Goal: Information Seeking & Learning: Learn about a topic

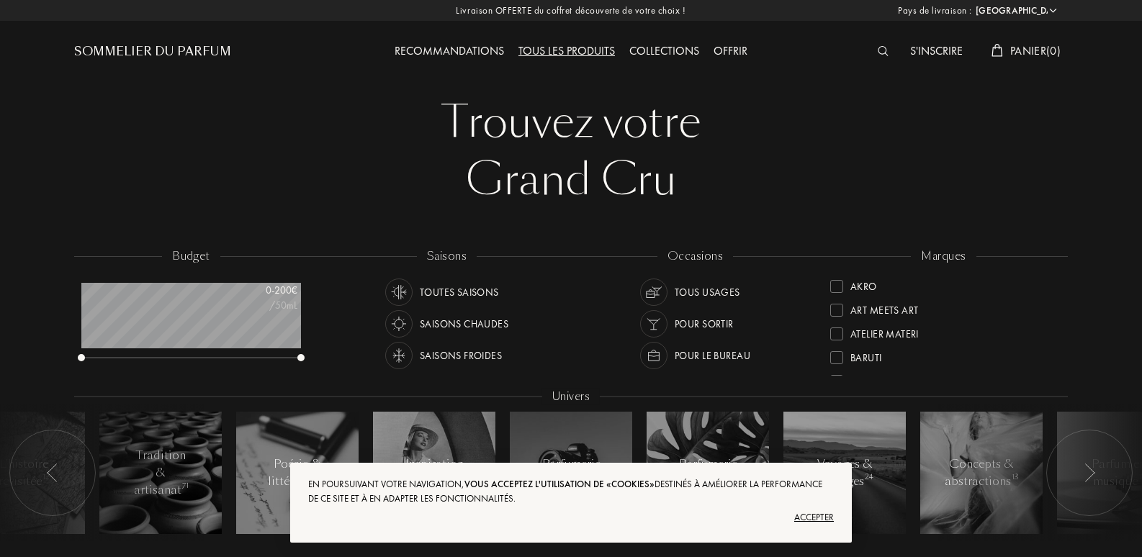
select select "FR"
click at [878, 50] on img at bounding box center [883, 51] width 11 height 10
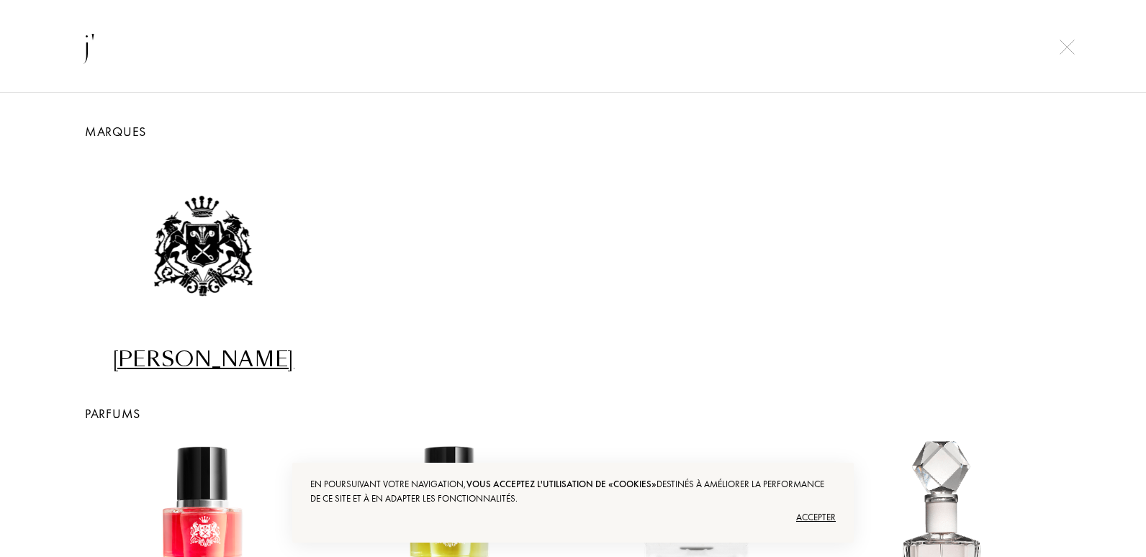
type input "j"
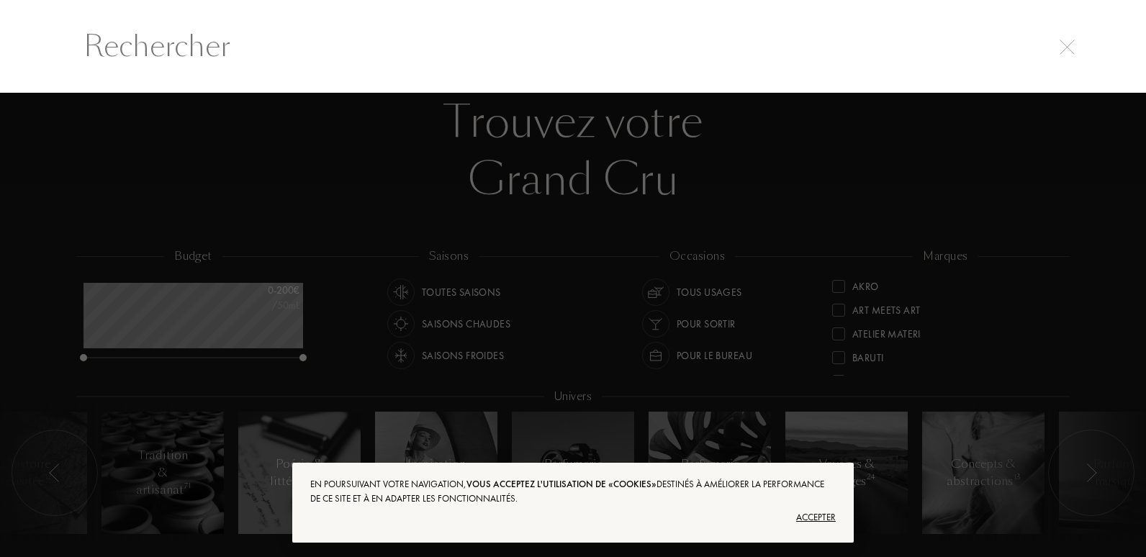
click at [457, 289] on div at bounding box center [573, 325] width 1146 height 464
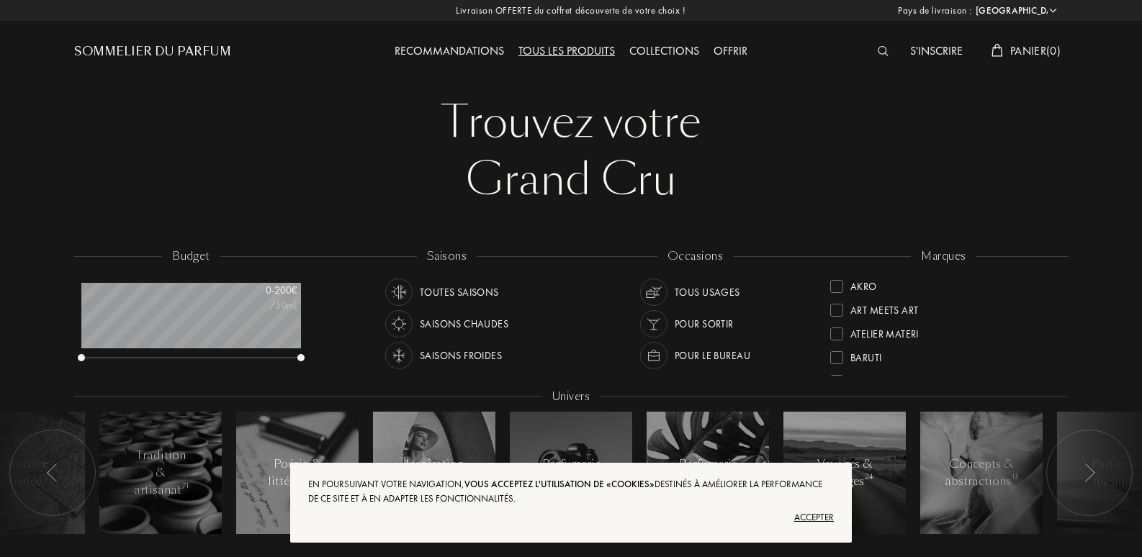
click at [457, 289] on div "Toutes saisons" at bounding box center [459, 292] width 79 height 27
click at [466, 294] on div "Toutes saisons" at bounding box center [459, 292] width 79 height 27
click at [549, 50] on div "Tous les produits" at bounding box center [566, 51] width 111 height 19
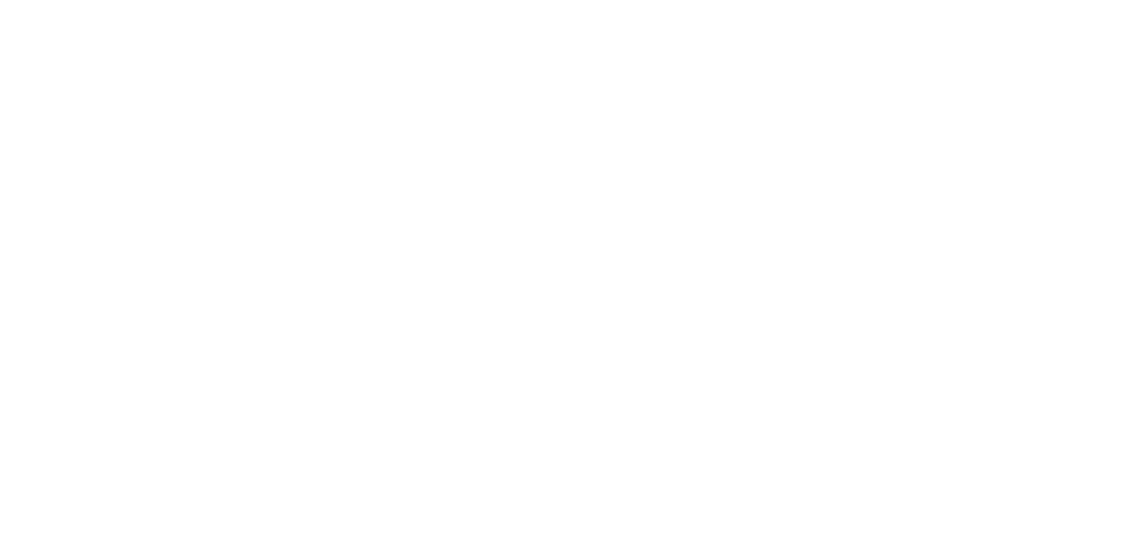
click at [0, 0] on html at bounding box center [0, 0] width 0 height 0
select select "FR"
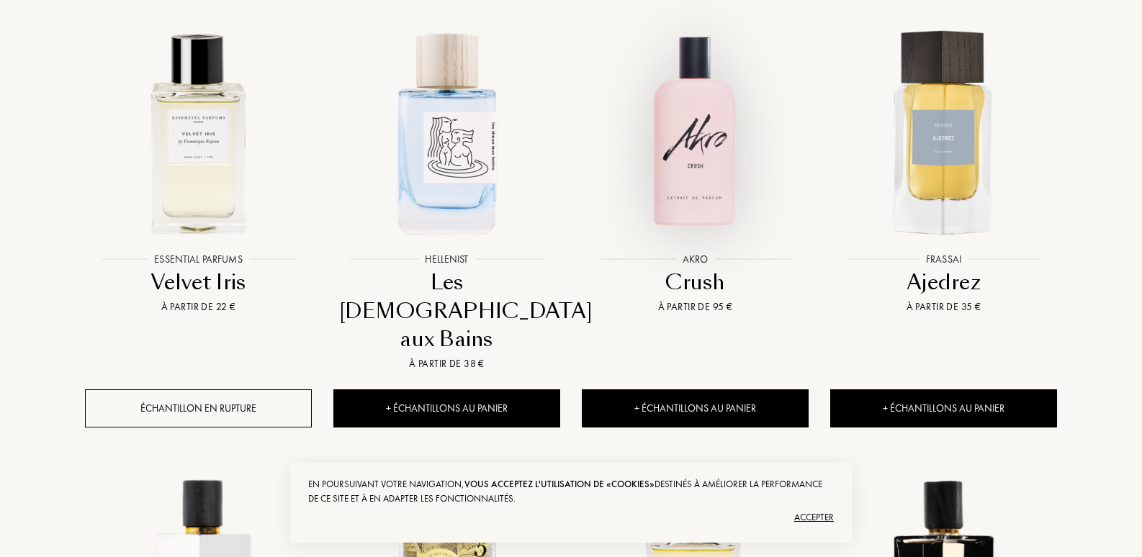
scroll to position [648, 0]
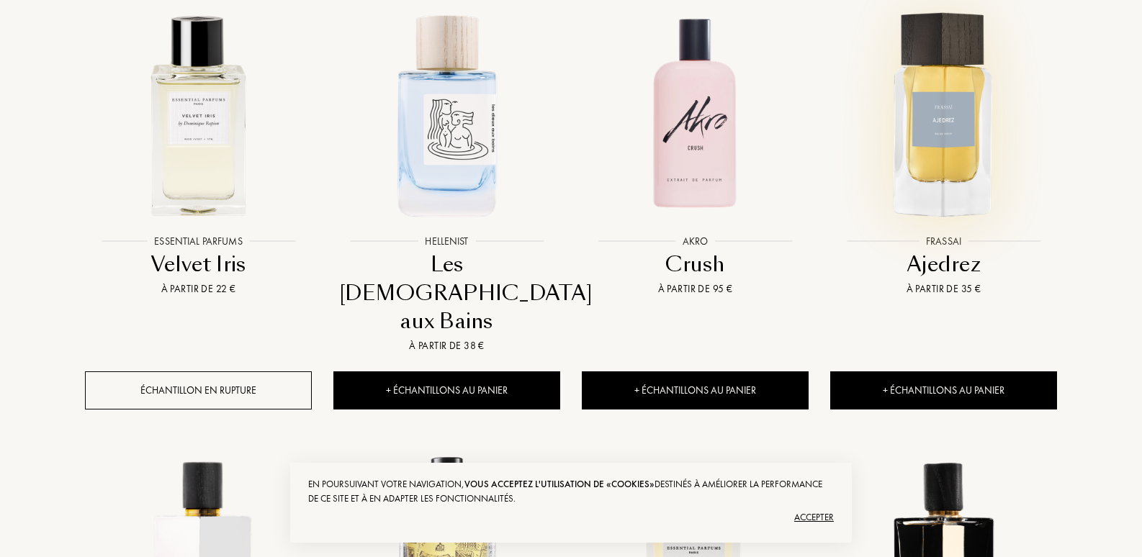
click at [932, 125] on img at bounding box center [943, 114] width 224 height 224
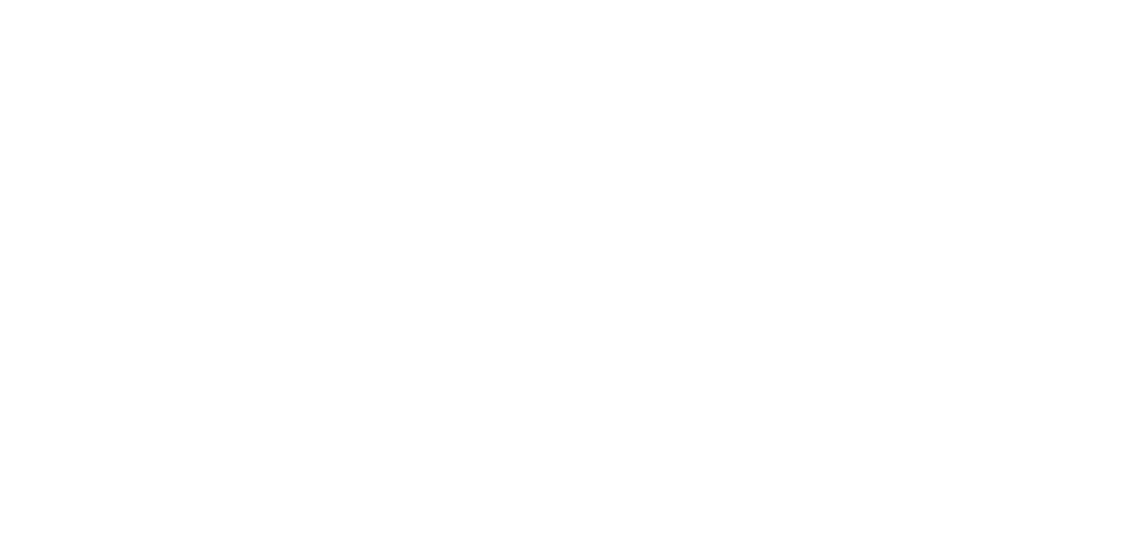
select select "FR"
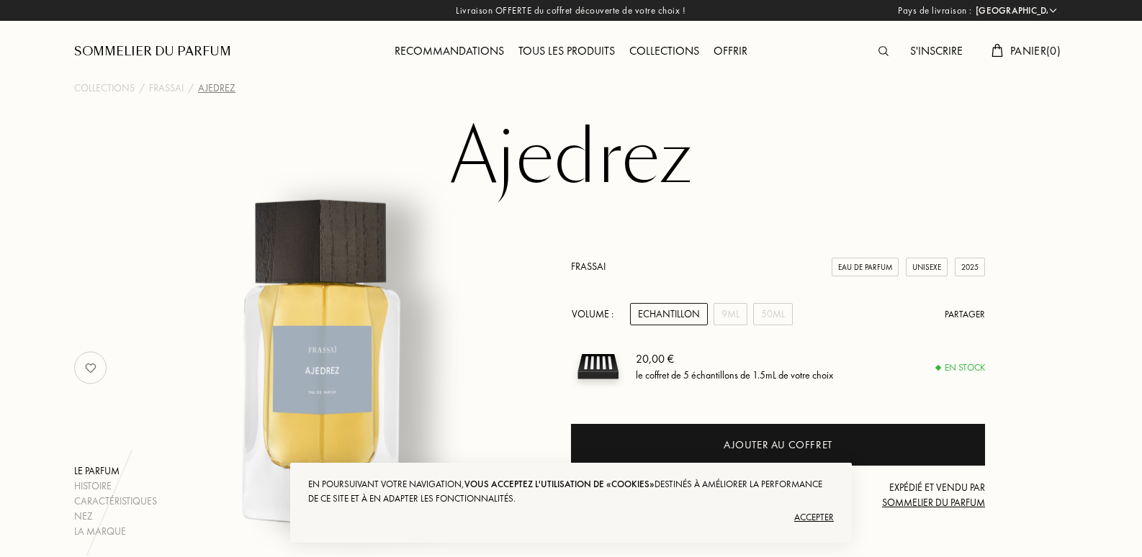
select select "FR"
click at [542, 47] on div "Tous les produits" at bounding box center [566, 51] width 111 height 19
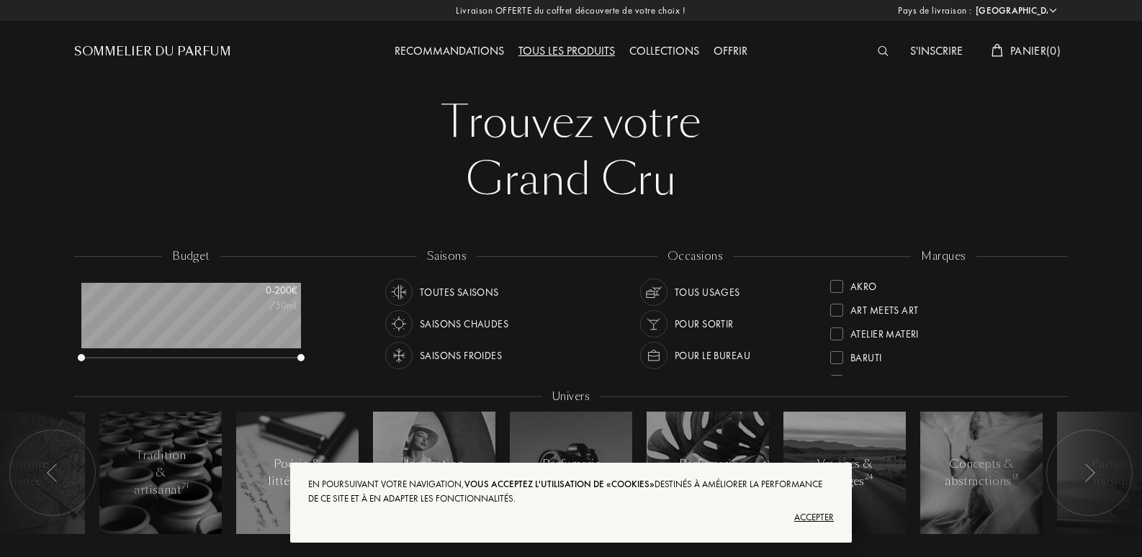
select select "FR"
click at [824, 515] on div "Accepter" at bounding box center [571, 517] width 526 height 23
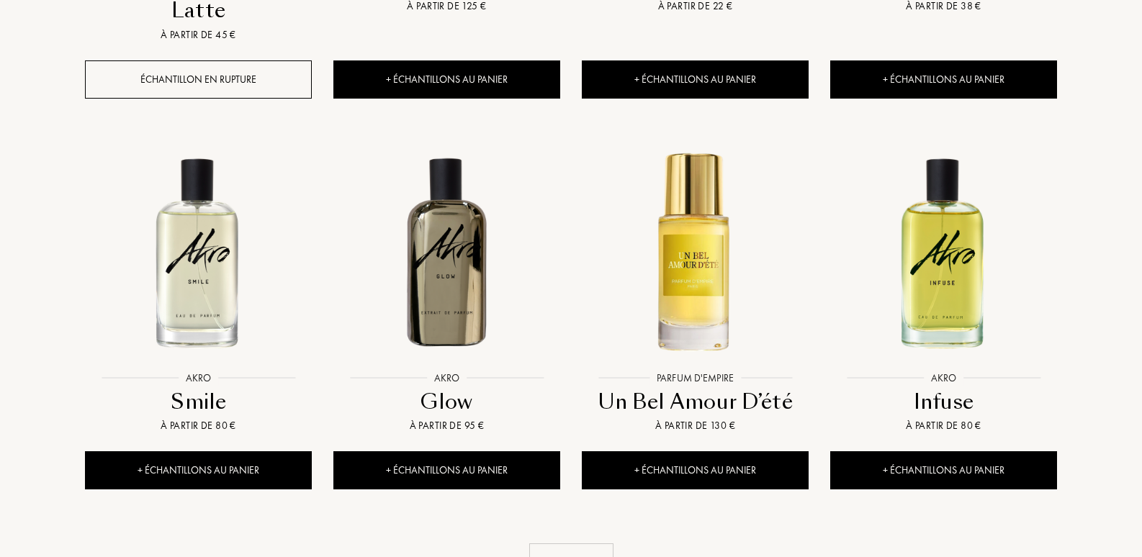
scroll to position [1368, 0]
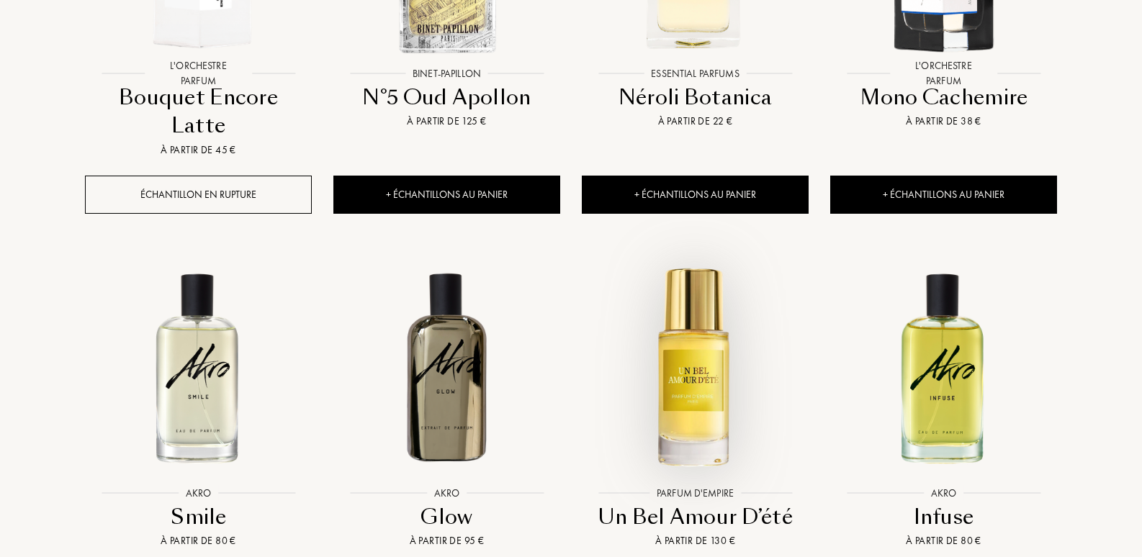
scroll to position [1296, 0]
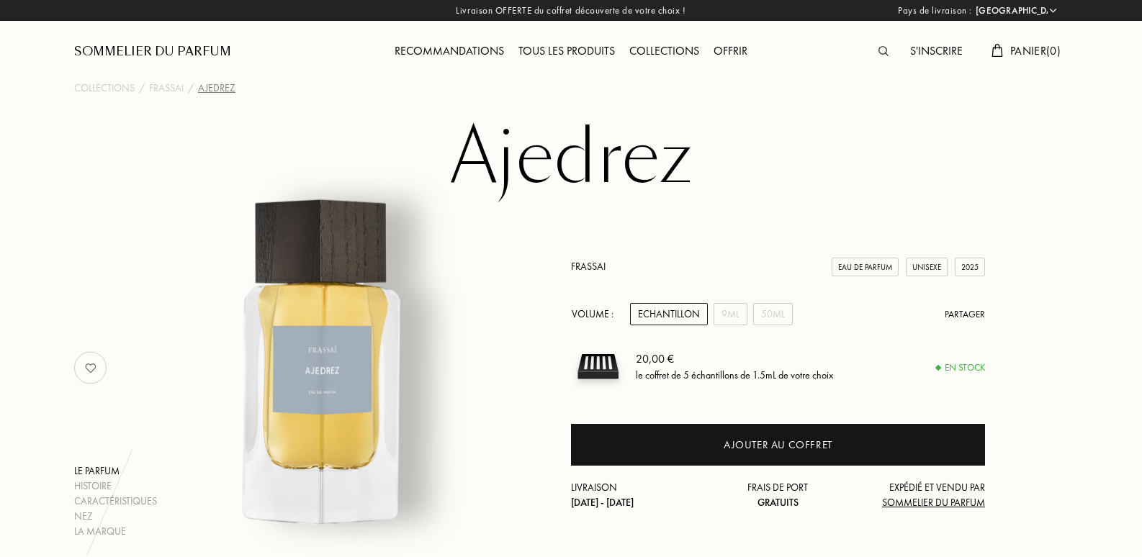
select select "FR"
drag, startPoint x: 240, startPoint y: 0, endPoint x: 178, endPoint y: 420, distance: 424.3
click at [178, 420] on img at bounding box center [323, 361] width 356 height 356
click at [459, 382] on img at bounding box center [323, 361] width 356 height 356
drag, startPoint x: 459, startPoint y: 286, endPoint x: 767, endPoint y: 173, distance: 328.2
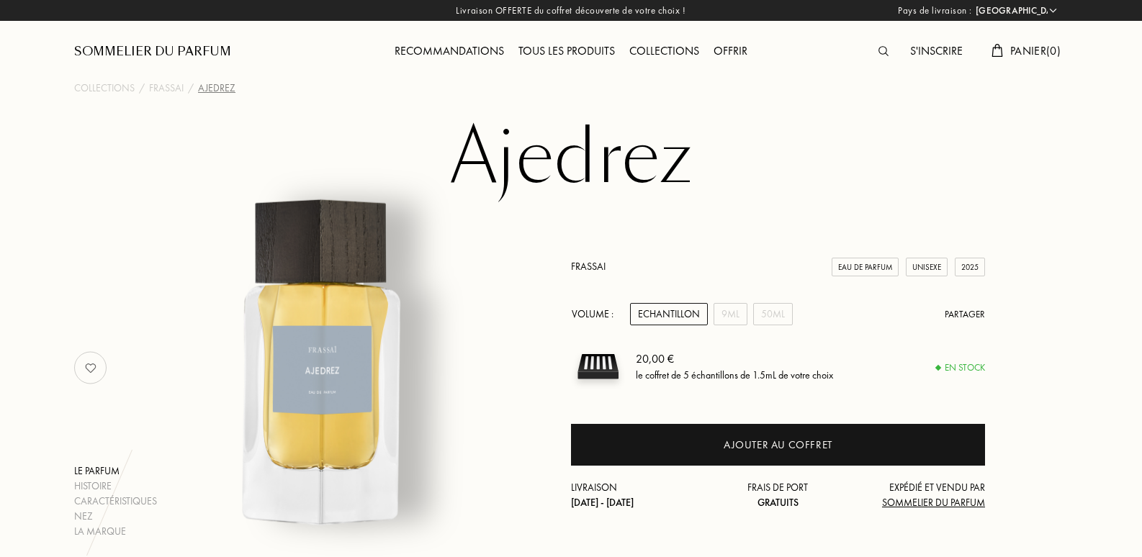
click at [767, 173] on h1 "Ajedrez" at bounding box center [571, 157] width 720 height 79
click at [874, 148] on h1 "Ajedrez" at bounding box center [571, 157] width 720 height 79
